Goal: Information Seeking & Learning: Learn about a topic

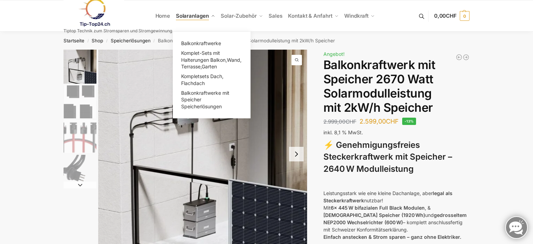
click at [194, 15] on span "Solaranlagen" at bounding box center [192, 15] width 33 height 7
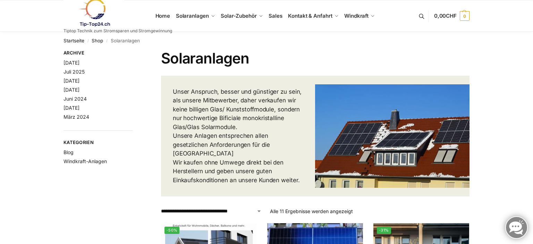
click at [359, 126] on img at bounding box center [392, 135] width 154 height 103
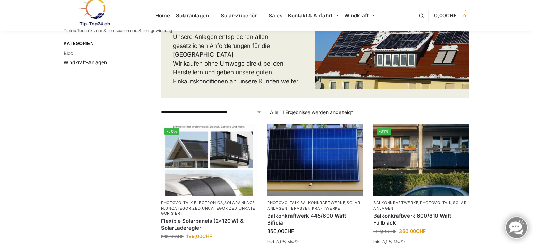
scroll to position [73, 0]
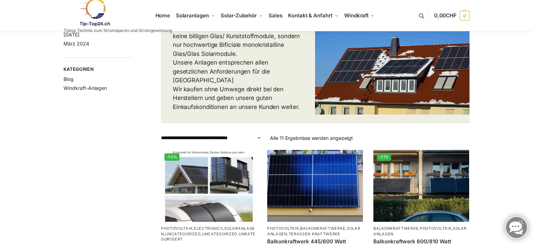
click at [365, 59] on img at bounding box center [392, 62] width 154 height 103
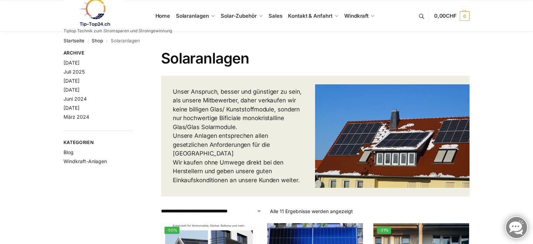
click at [131, 43] on nav "Startseite / Shop / Solaranlagen" at bounding box center [267, 41] width 406 height 18
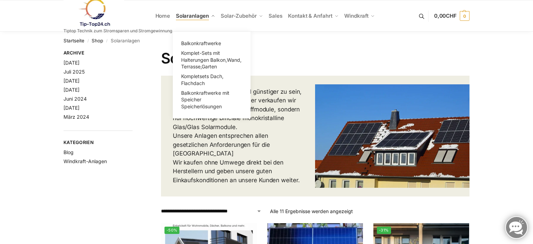
click at [190, 17] on span "Solaranlagen" at bounding box center [192, 15] width 33 height 7
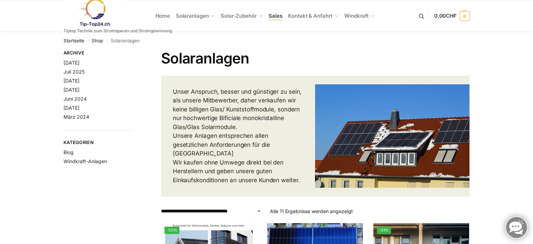
click at [277, 17] on span "Sales" at bounding box center [276, 15] width 14 height 7
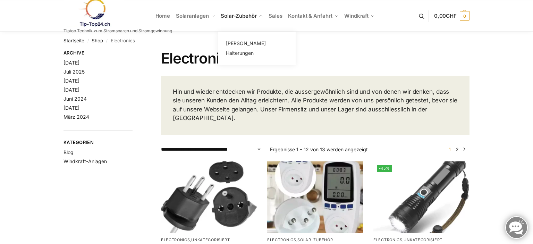
click at [233, 15] on span "Solar-Zubehör" at bounding box center [239, 15] width 36 height 7
